Goal: Transaction & Acquisition: Purchase product/service

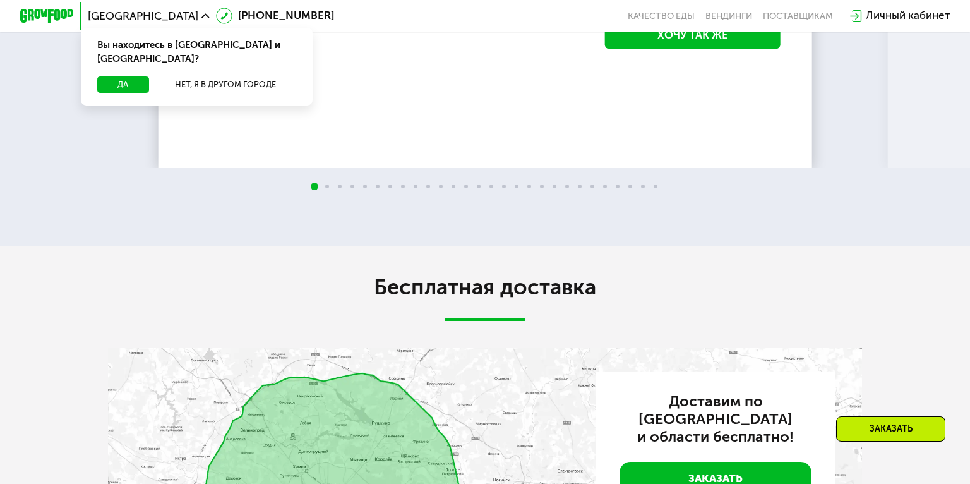
scroll to position [1941, 0]
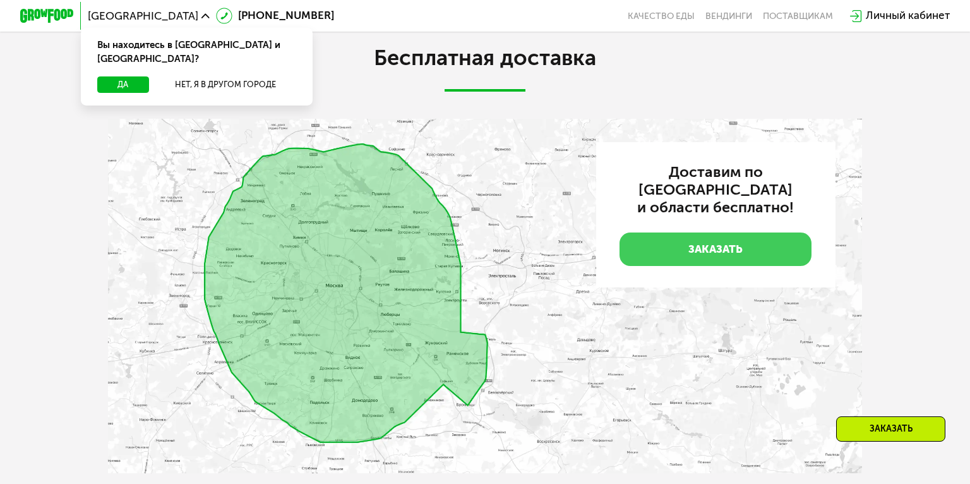
click at [646, 236] on link "Заказать" at bounding box center [715, 248] width 192 height 33
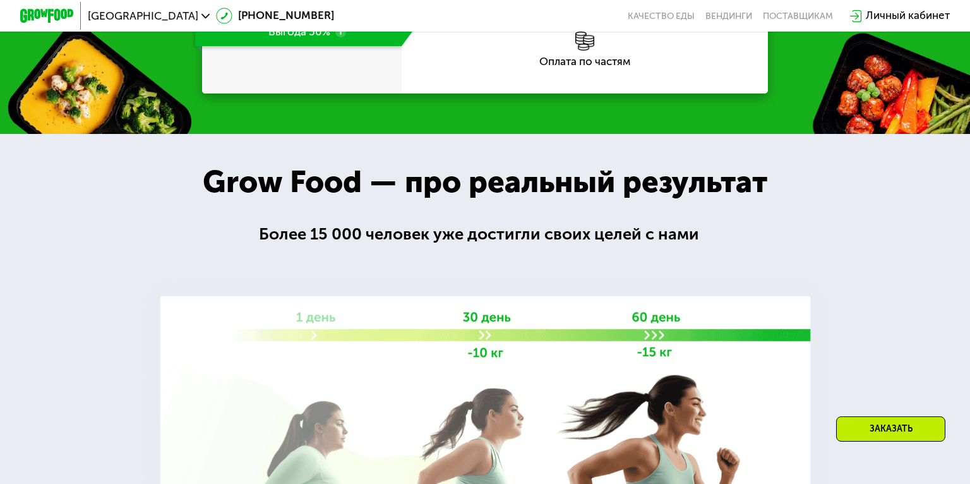
scroll to position [521, 0]
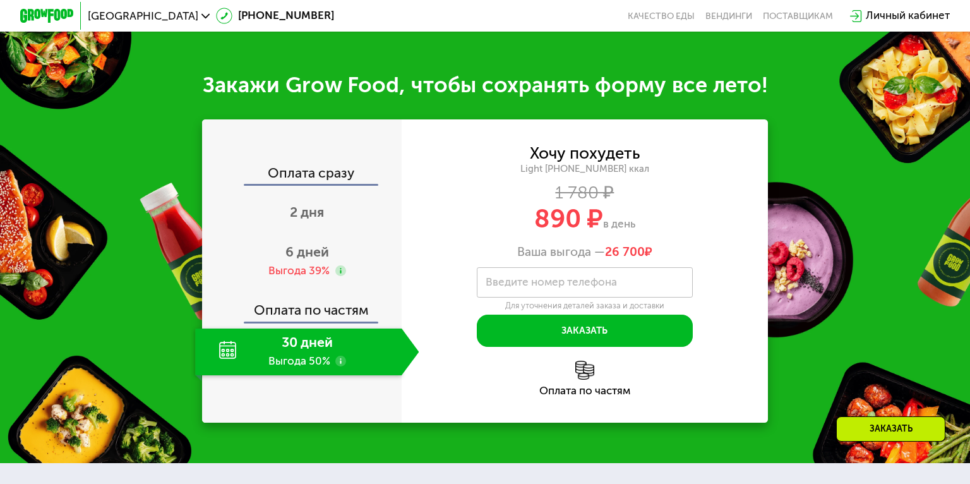
click at [347, 340] on div "30 дней Выгода 50%" at bounding box center [298, 351] width 206 height 47
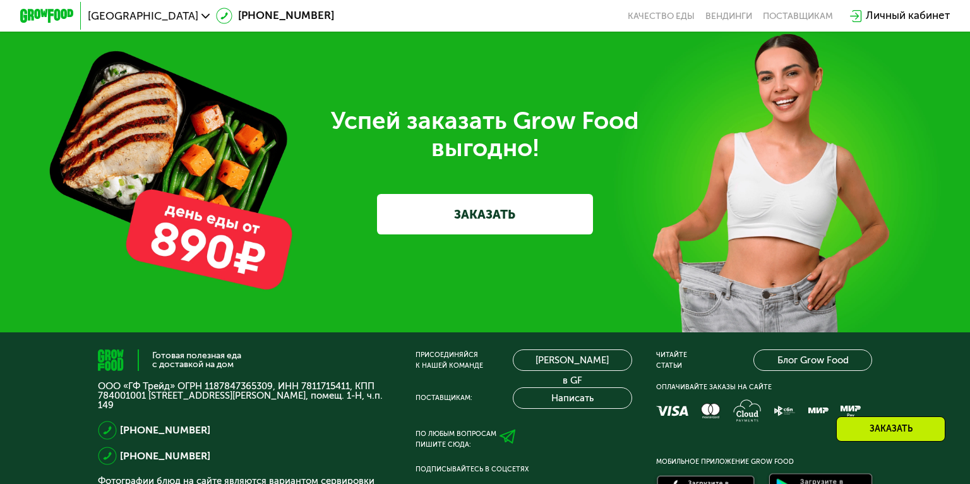
scroll to position [3059, 0]
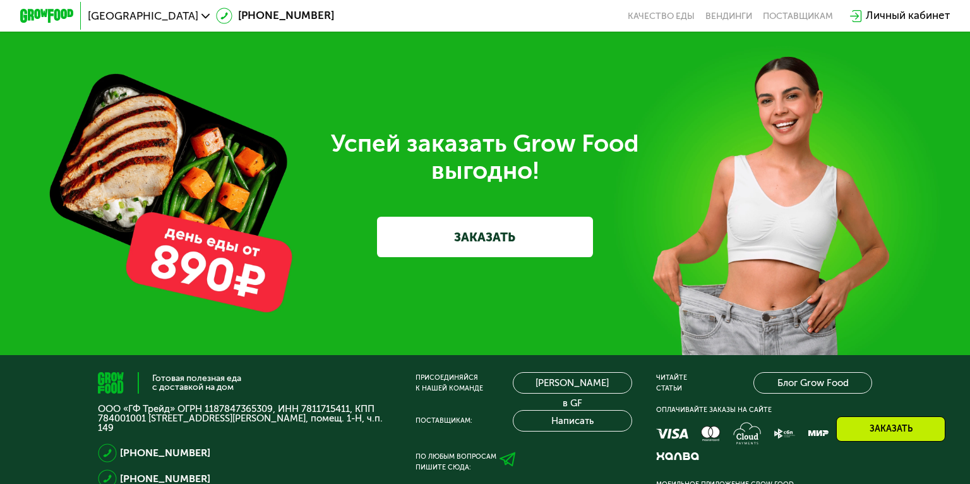
click at [429, 230] on link "ЗАКАЗАТЬ" at bounding box center [484, 237] width 215 height 40
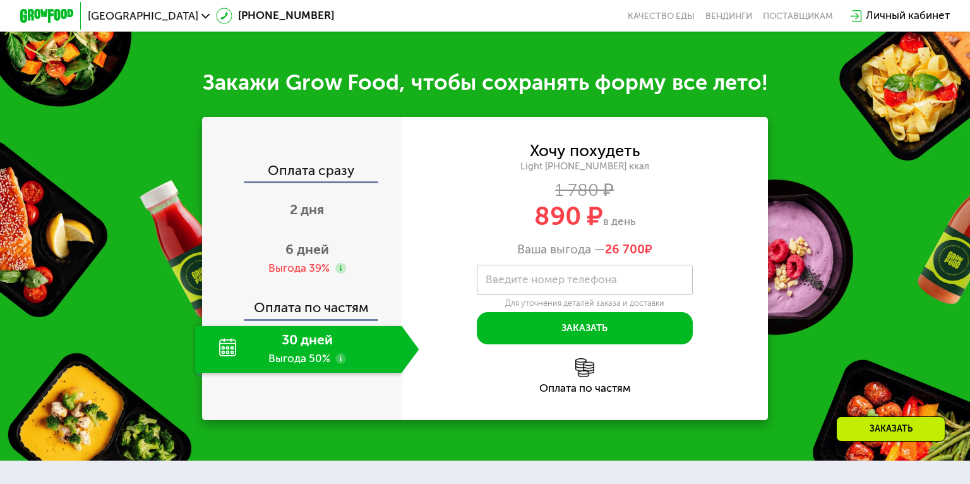
scroll to position [521, 0]
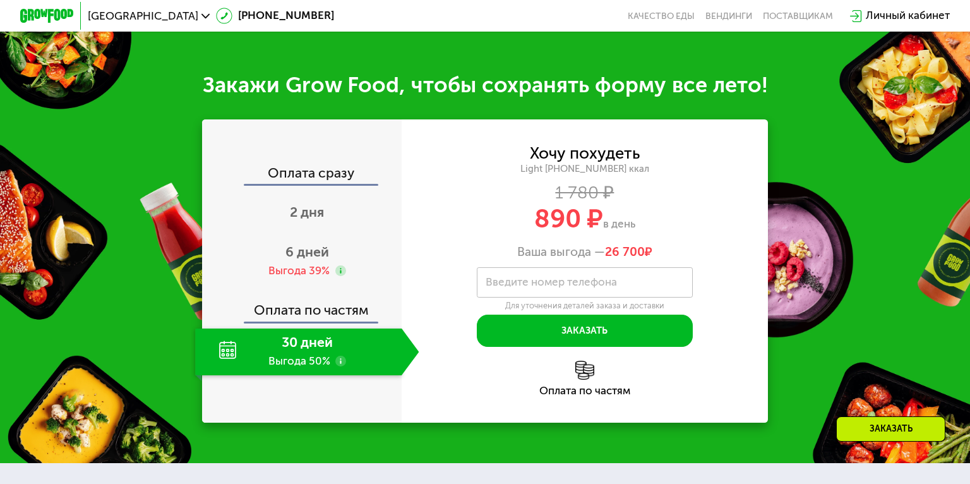
click at [514, 278] on label "Введите номер телефона" at bounding box center [550, 282] width 131 height 8
click at [514, 278] on input "Введите номер телефона" at bounding box center [584, 282] width 215 height 30
click at [890, 20] on div "Личный кабинет" at bounding box center [907, 16] width 84 height 16
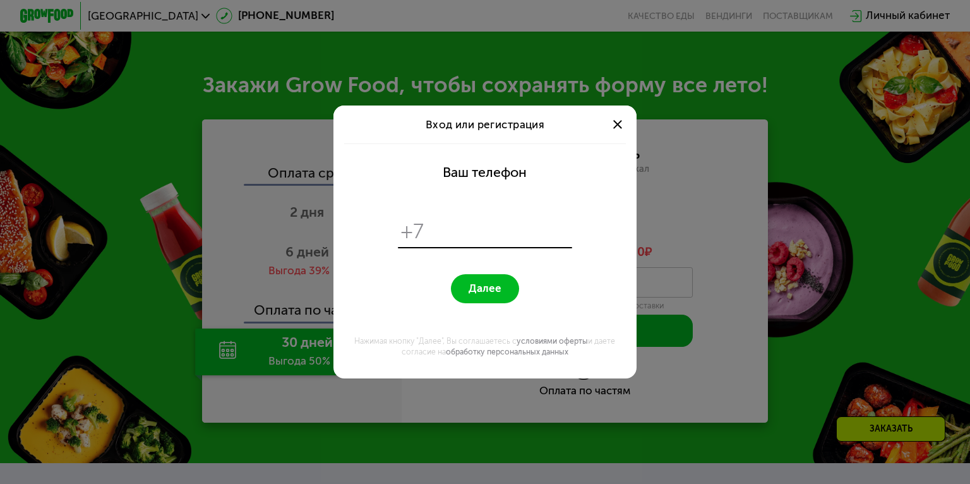
scroll to position [0, 0]
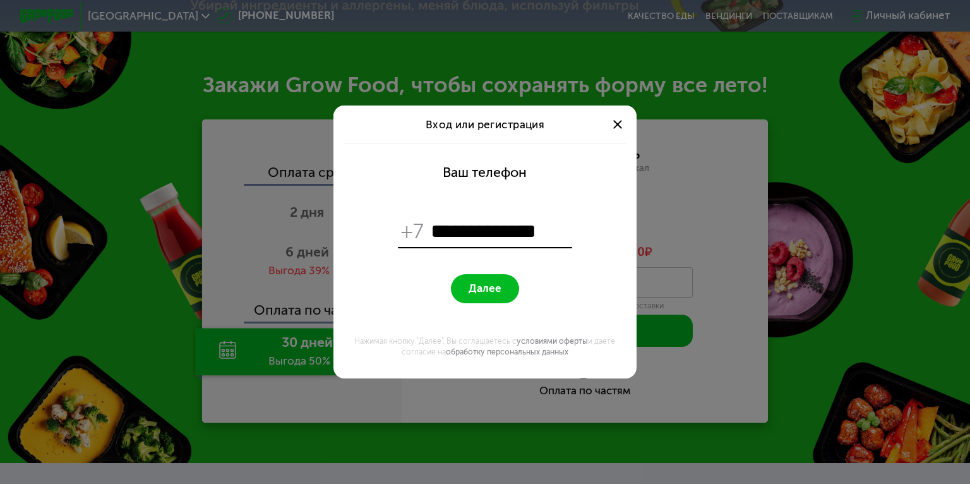
type input "**********"
click at [488, 283] on span "Далее" at bounding box center [484, 288] width 33 height 13
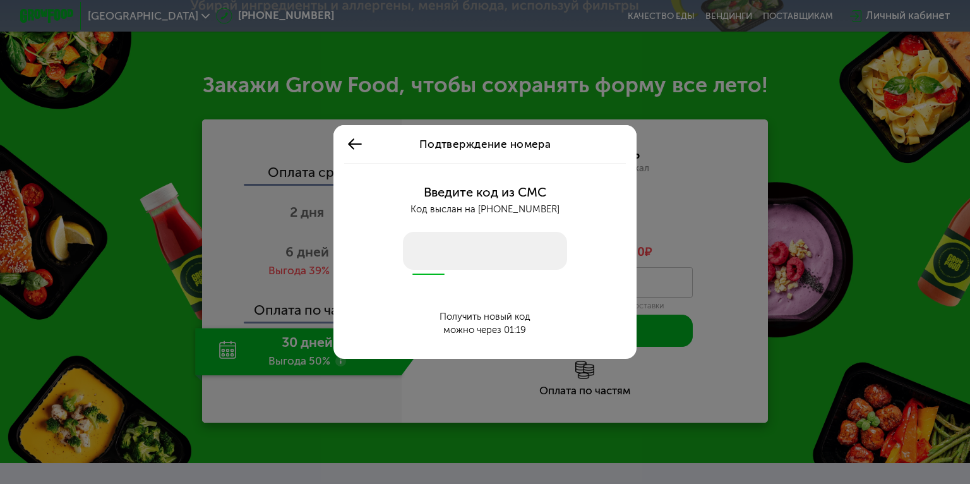
click at [453, 254] on input "number" at bounding box center [485, 251] width 164 height 38
type input "****"
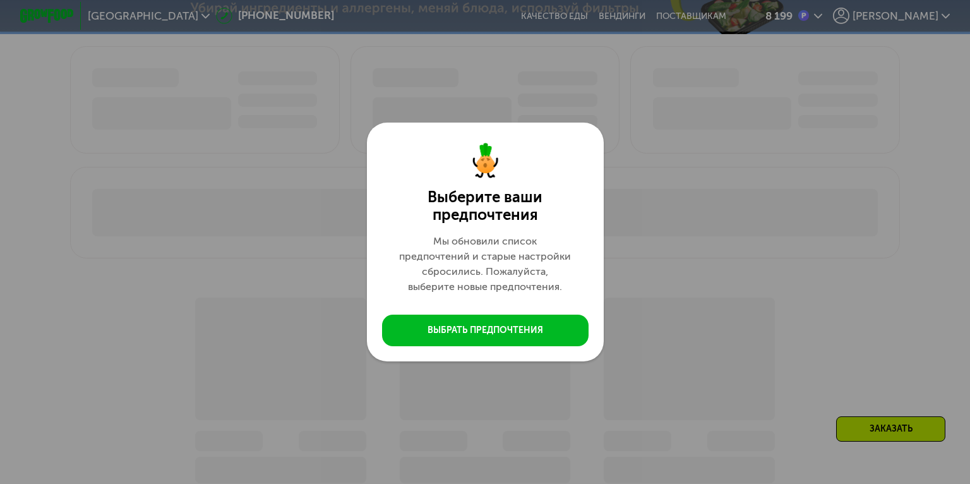
scroll to position [521, 0]
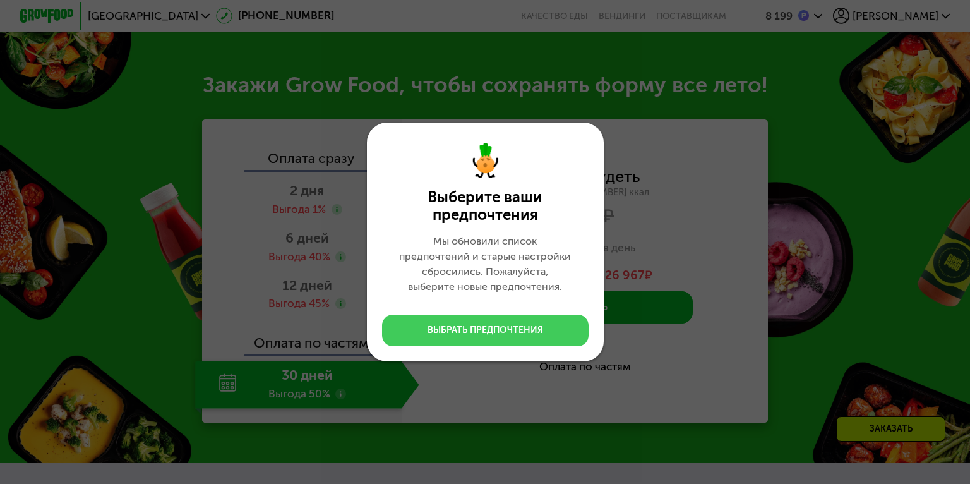
click at [484, 322] on button "Выбрать предпочтения" at bounding box center [485, 330] width 206 height 32
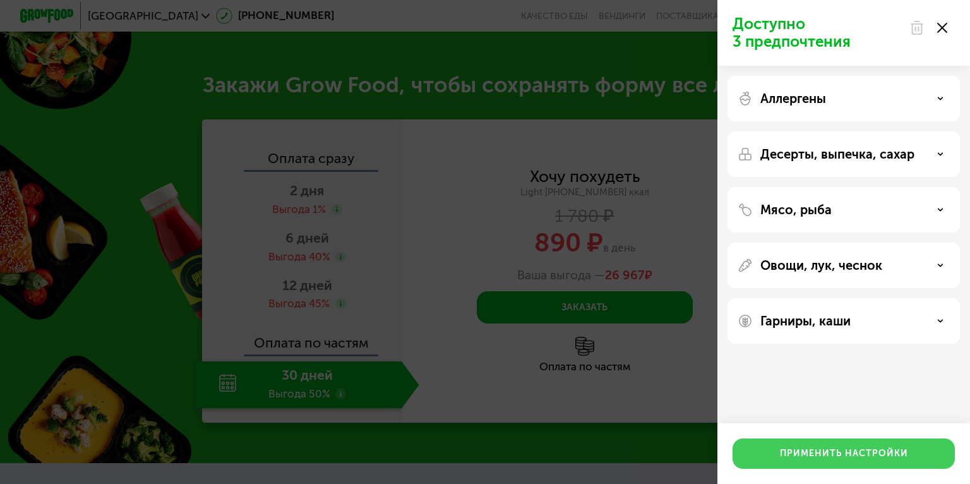
click at [817, 461] on button "Применить настройки" at bounding box center [843, 453] width 222 height 30
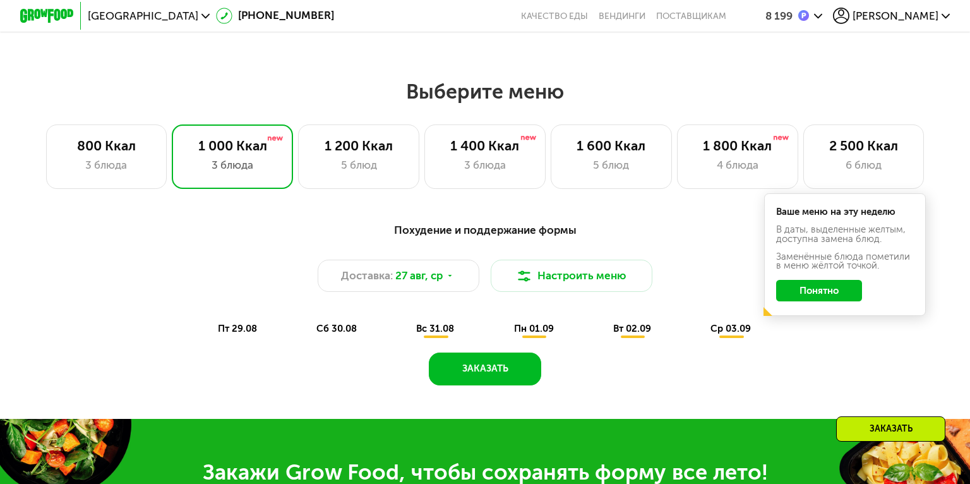
click at [819, 292] on button "Понятно" at bounding box center [819, 290] width 86 height 21
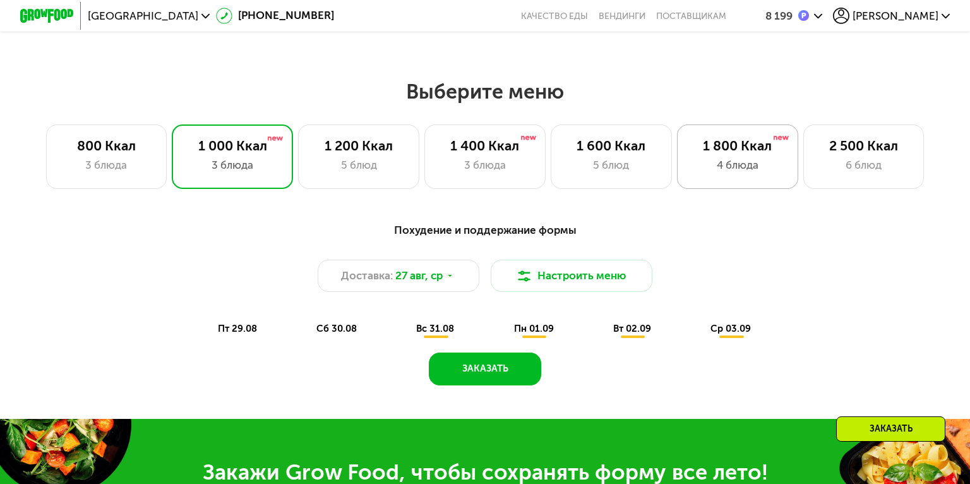
click at [803, 180] on div "1 800 Ккал 4 блюда" at bounding box center [863, 156] width 121 height 64
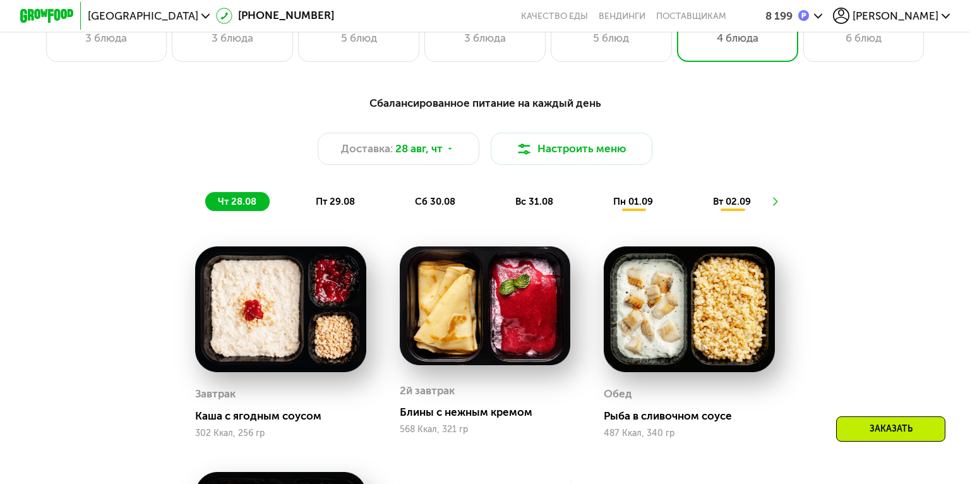
scroll to position [590, 0]
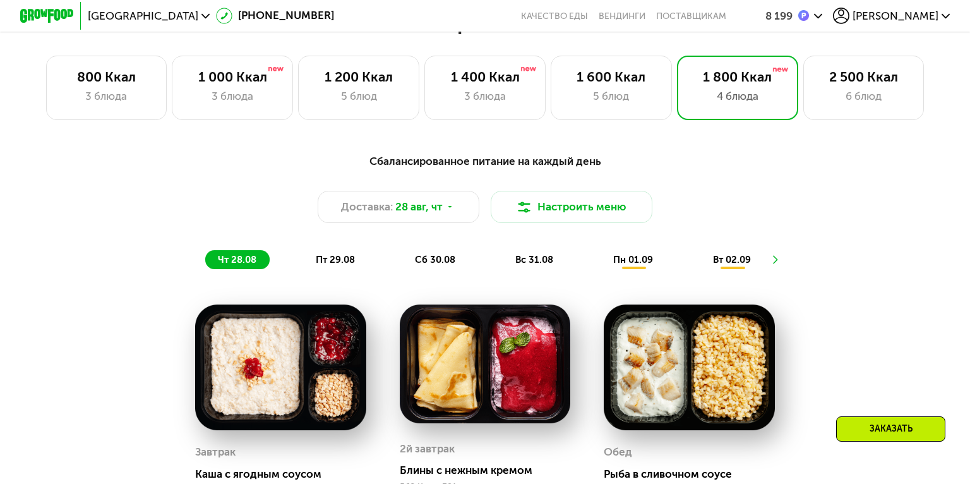
drag, startPoint x: 848, startPoint y: 117, endPoint x: 848, endPoint y: 140, distance: 22.7
click at [848, 116] on div "2 500 Ккал 6 блюд" at bounding box center [863, 88] width 121 height 64
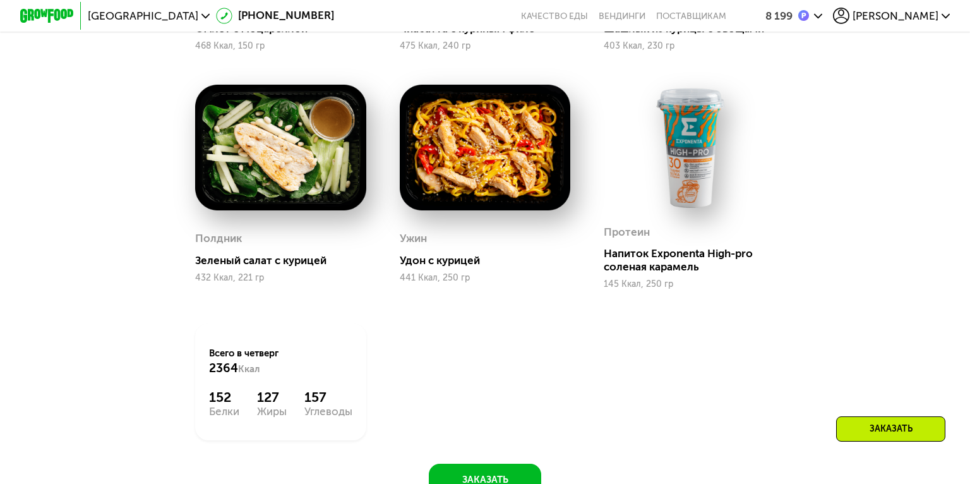
scroll to position [1093, 0]
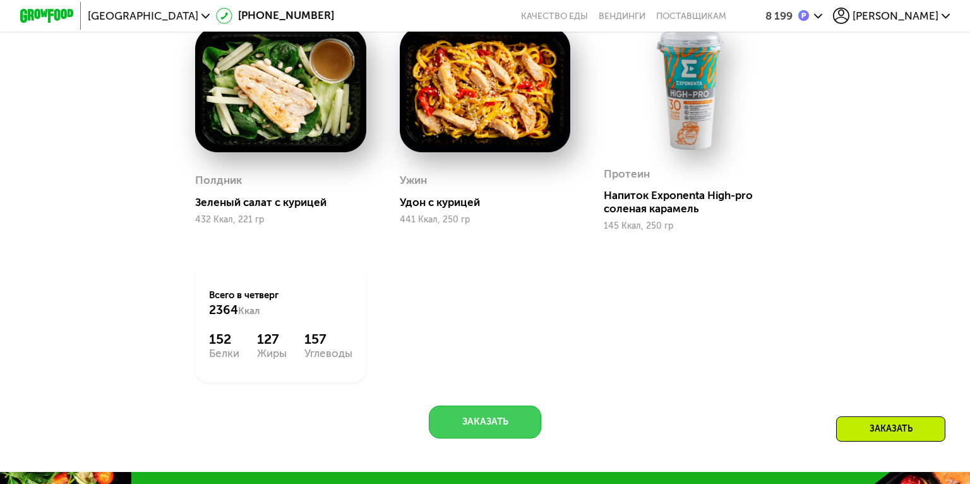
click at [521, 420] on button "Заказать" at bounding box center [485, 421] width 112 height 32
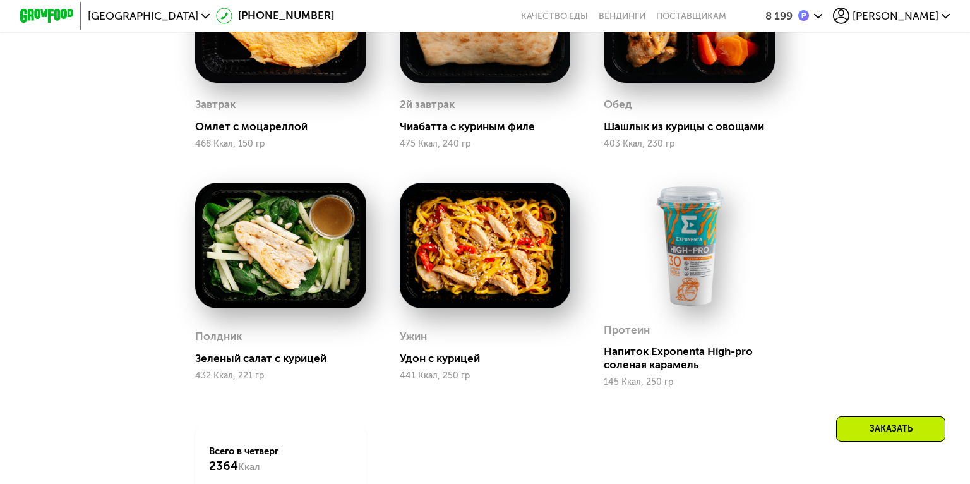
scroll to position [913, 0]
